Goal: Task Accomplishment & Management: Complete application form

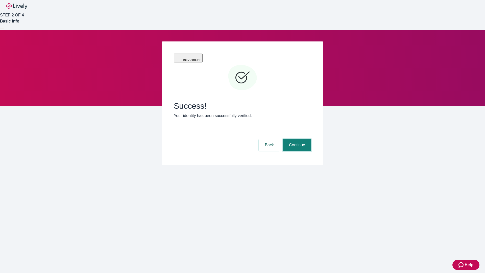
click at [296, 139] on button "Continue" at bounding box center [297, 145] width 28 height 12
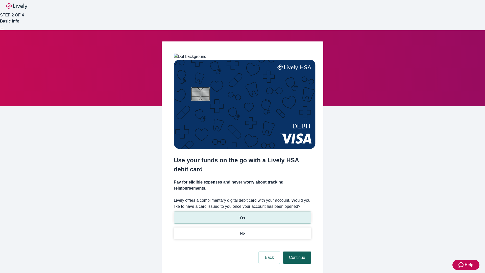
click at [242, 215] on p "Yes" at bounding box center [242, 217] width 6 height 5
click at [296, 251] on button "Continue" at bounding box center [297, 257] width 28 height 12
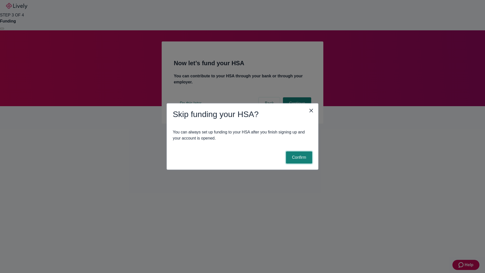
click at [298, 157] on button "Confirm" at bounding box center [299, 157] width 26 height 12
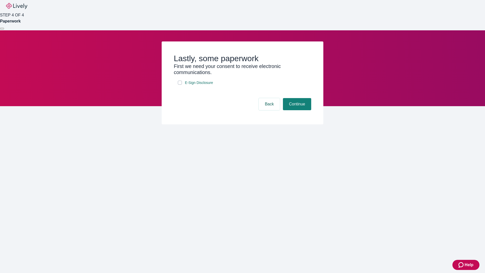
click at [180, 85] on input "E-Sign Disclosure" at bounding box center [180, 83] width 4 height 4
checkbox input "true"
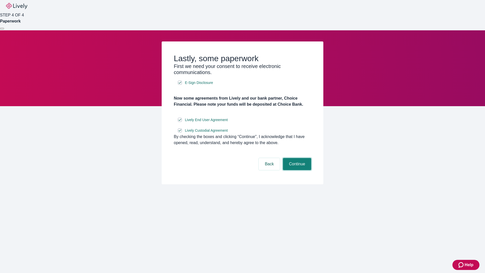
click at [296, 170] on button "Continue" at bounding box center [297, 164] width 28 height 12
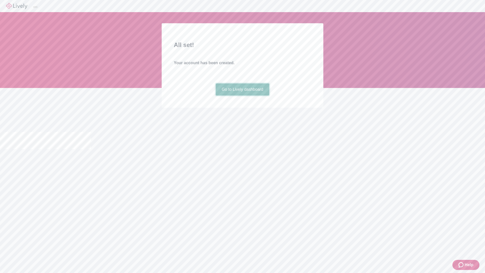
click at [242, 95] on link "Go to Lively dashboard" at bounding box center [243, 89] width 54 height 12
